Goal: Use online tool/utility

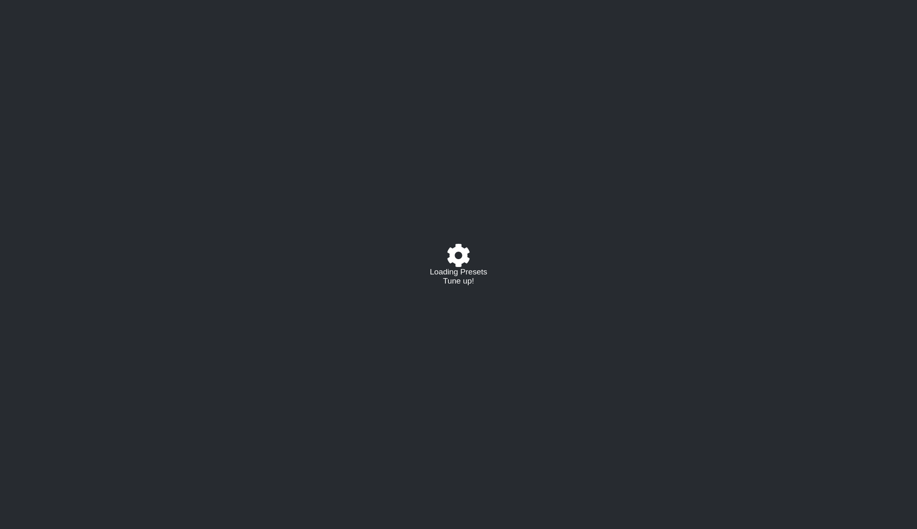
select select "/023927597434"
select select "Eb"
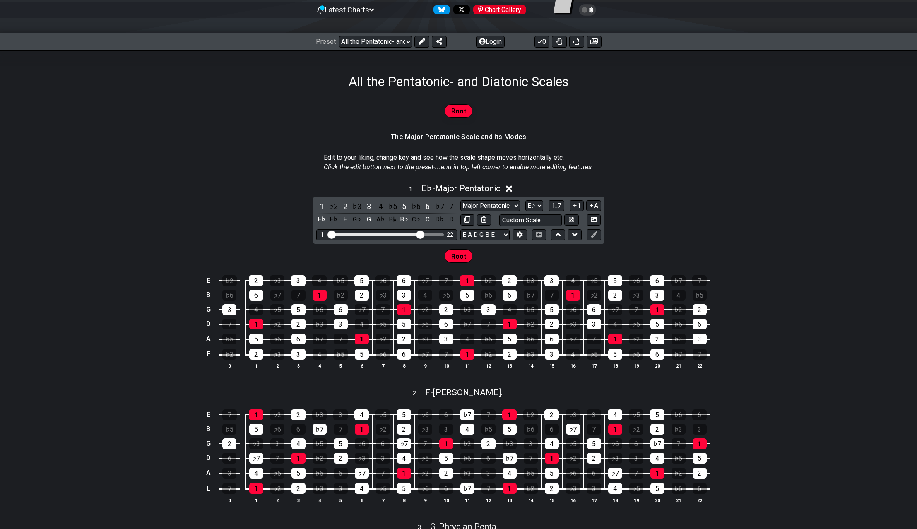
scroll to position [127, 0]
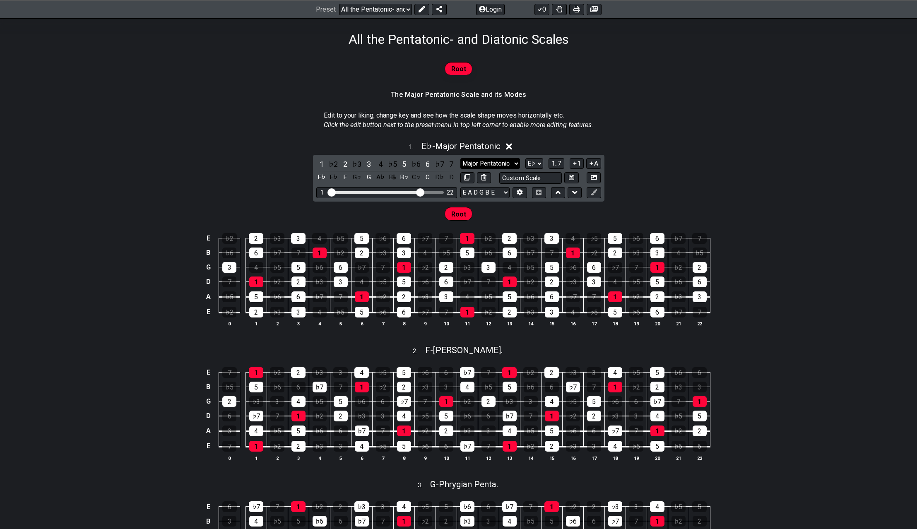
click at [460, 158] on select "Major Pentatonic Root Minor Pentatonic Major Pentatonic Minor Blues Major Blues…" at bounding box center [490, 163] width 60 height 11
select select "Minor Pentatonic"
click option "Minor Pentatonic" at bounding box center [0, 0] width 0 height 0
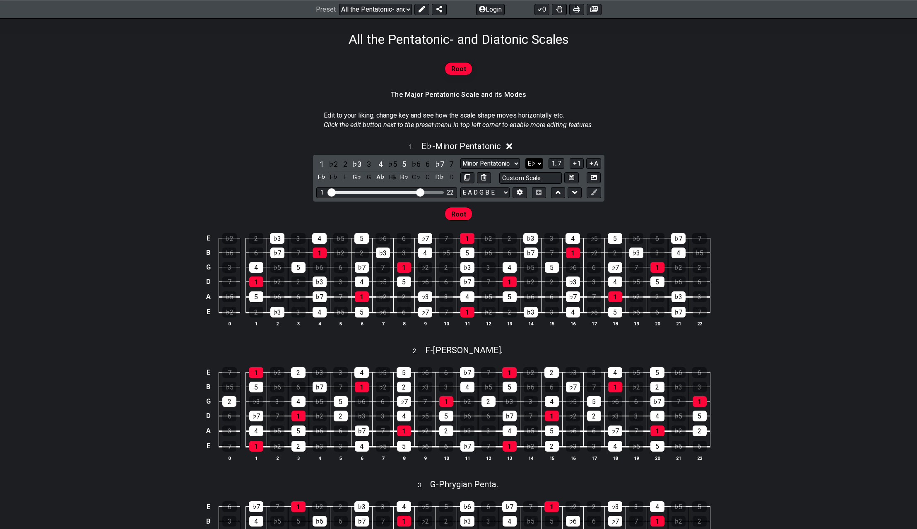
click at [525, 158] on select "A♭ A A♯ B♭ B C C♯ D♭ D D♯ E♭ E F F♯ G♭ G G♯" at bounding box center [534, 163] width 18 height 11
select select "Ab"
click option "A♭" at bounding box center [0, 0] width 0 height 0
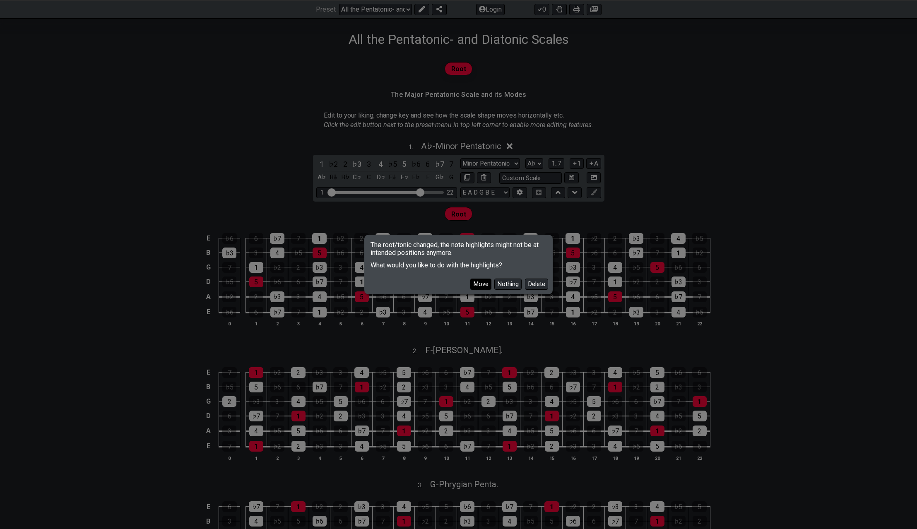
click at [481, 280] on button "Move" at bounding box center [480, 284] width 21 height 11
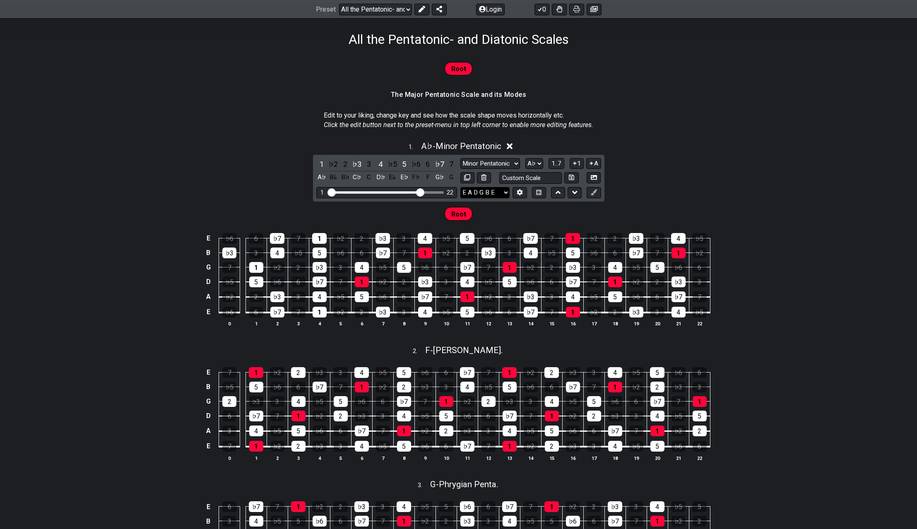
click at [460, 187] on select "E A D G B E E A D G B E E A D G B E B E A D F♯ B A D G C E A D A D G B E E♭ A♭ …" at bounding box center [484, 192] width 49 height 11
click at [502, 194] on select "E A D G B E E A D G B E E A D G B E B E A D F♯ B A D G C E A D A D G B E E♭ A♭ …" at bounding box center [484, 192] width 49 height 11
